Goal: Complete application form

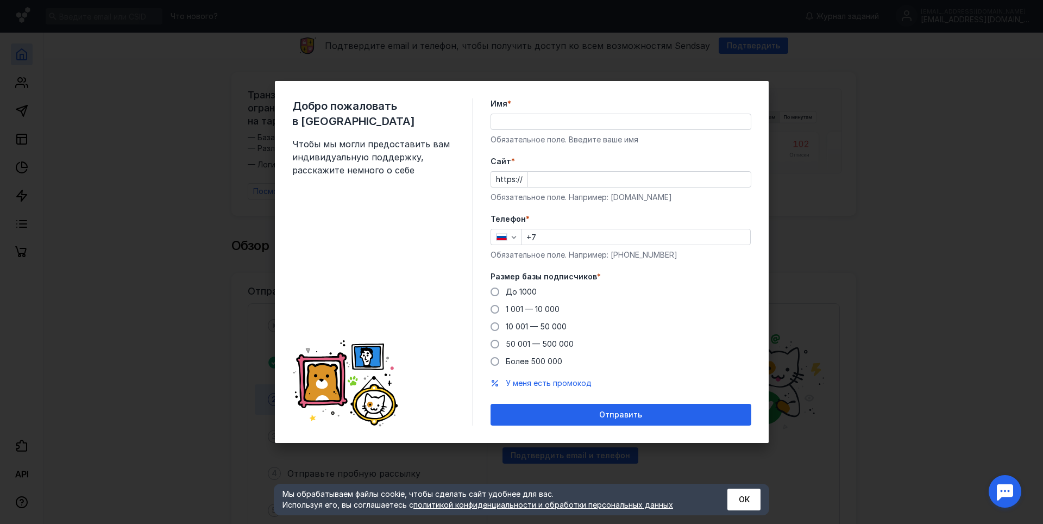
click at [882, 172] on div "Добро пожаловать в Sendsay Чтобы мы могли предоставить вам индивидуальную подде…" at bounding box center [521, 262] width 1043 height 524
click at [505, 122] on input "Имя *" at bounding box center [621, 121] width 260 height 15
type input "c"
type input "C"
type input "[GEOGRAPHIC_DATA]"
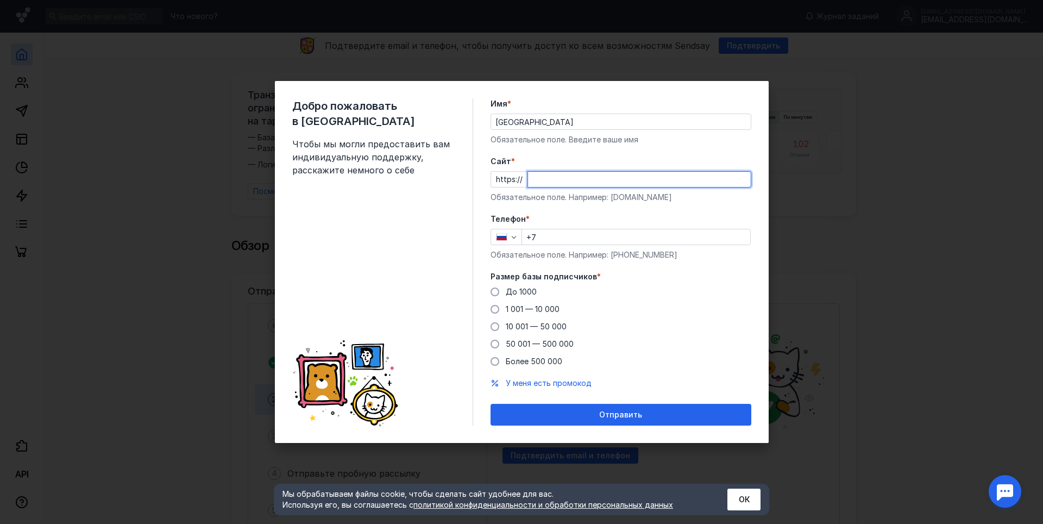
click at [560, 178] on input "Cайт *" at bounding box center [639, 179] width 223 height 15
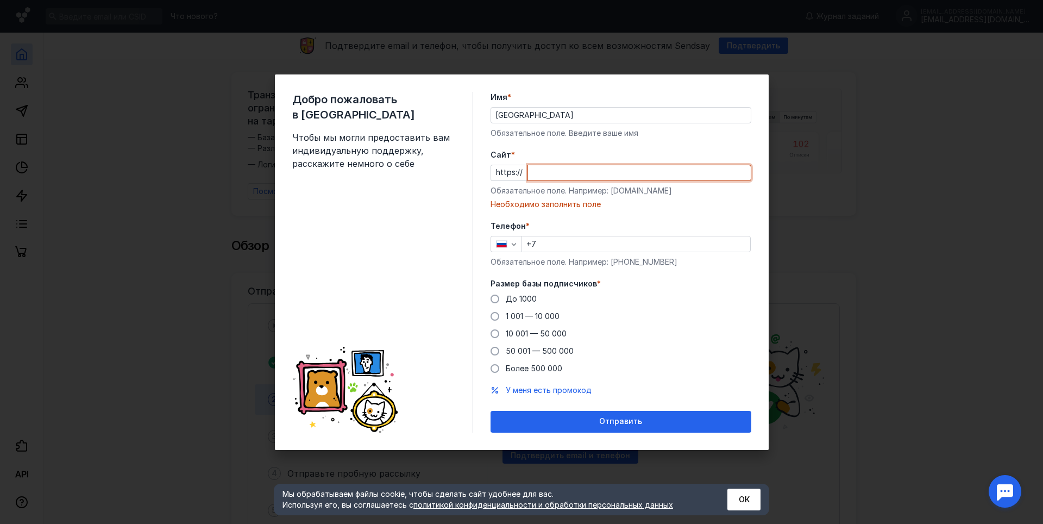
paste input "[DOMAIN_NAME][GEOGRAPHIC_DATA][GEOGRAPHIC_DATA]/"
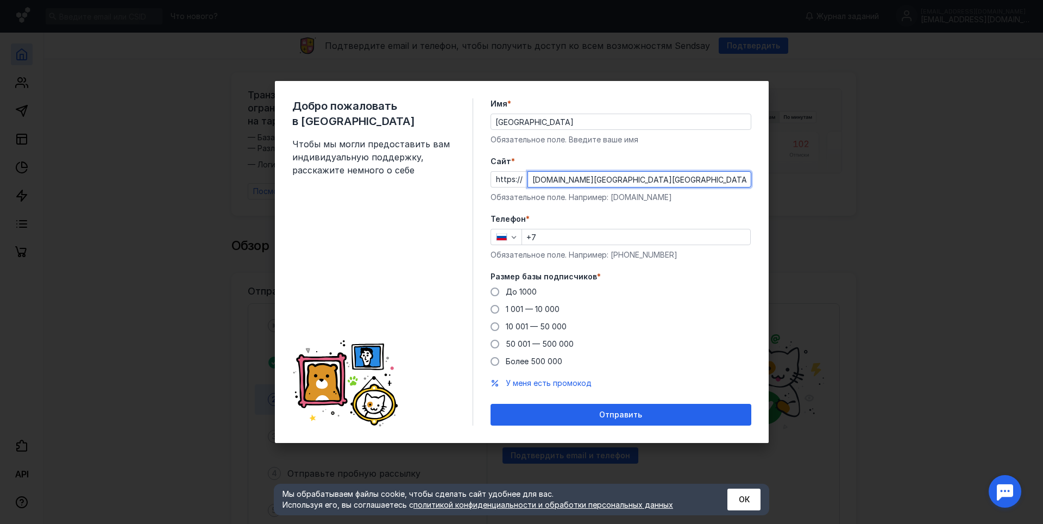
click at [831, 47] on div "Добро пожаловать в Sendsay Чтобы мы могли предоставить вам индивидуальную подде…" at bounding box center [521, 262] width 1043 height 524
type input "[DOMAIN_NAME][GEOGRAPHIC_DATA][GEOGRAPHIC_DATA]/"
click at [679, 422] on div "Отправить" at bounding box center [621, 415] width 261 height 22
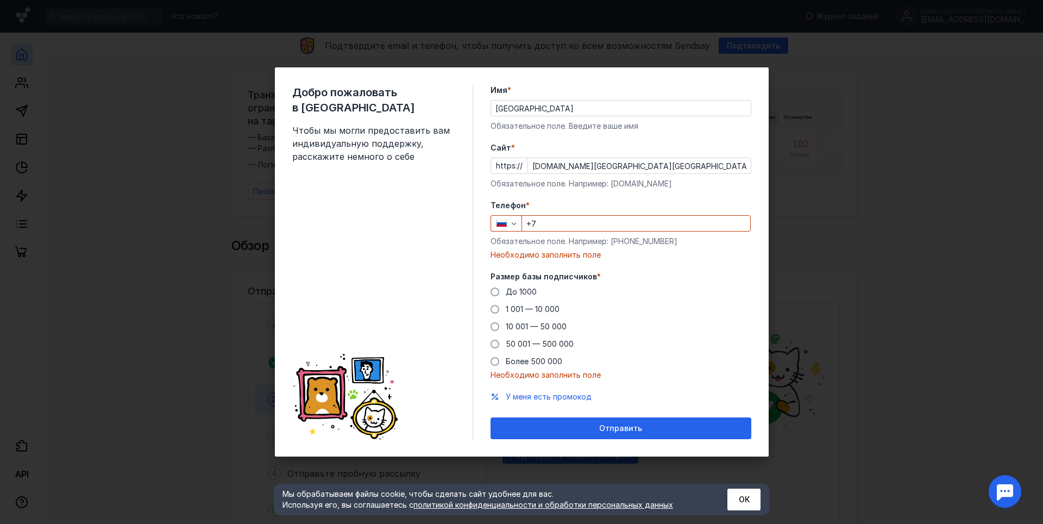
click at [859, 262] on div "Добро пожаловать в Sendsay Чтобы мы могли предоставить вам индивидуальную подде…" at bounding box center [521, 262] width 1043 height 524
